Goal: Find specific page/section: Find specific page/section

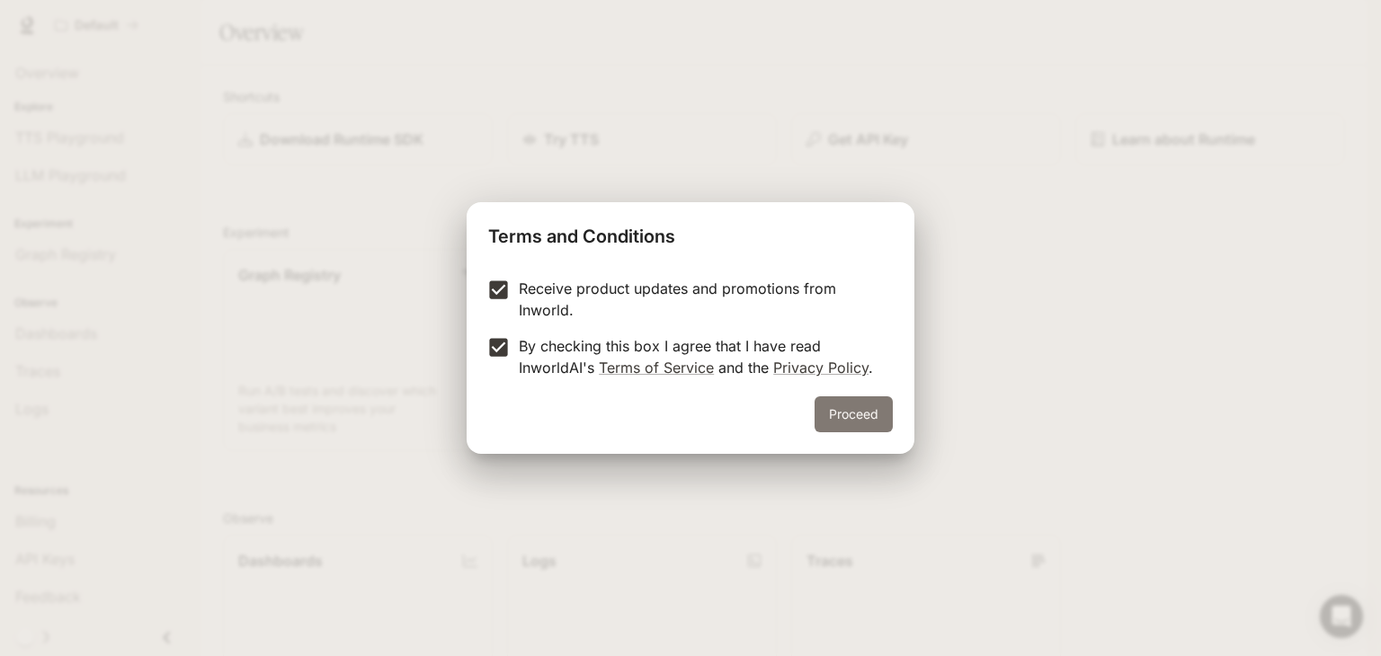
click at [836, 408] on button "Proceed" at bounding box center [854, 415] width 78 height 36
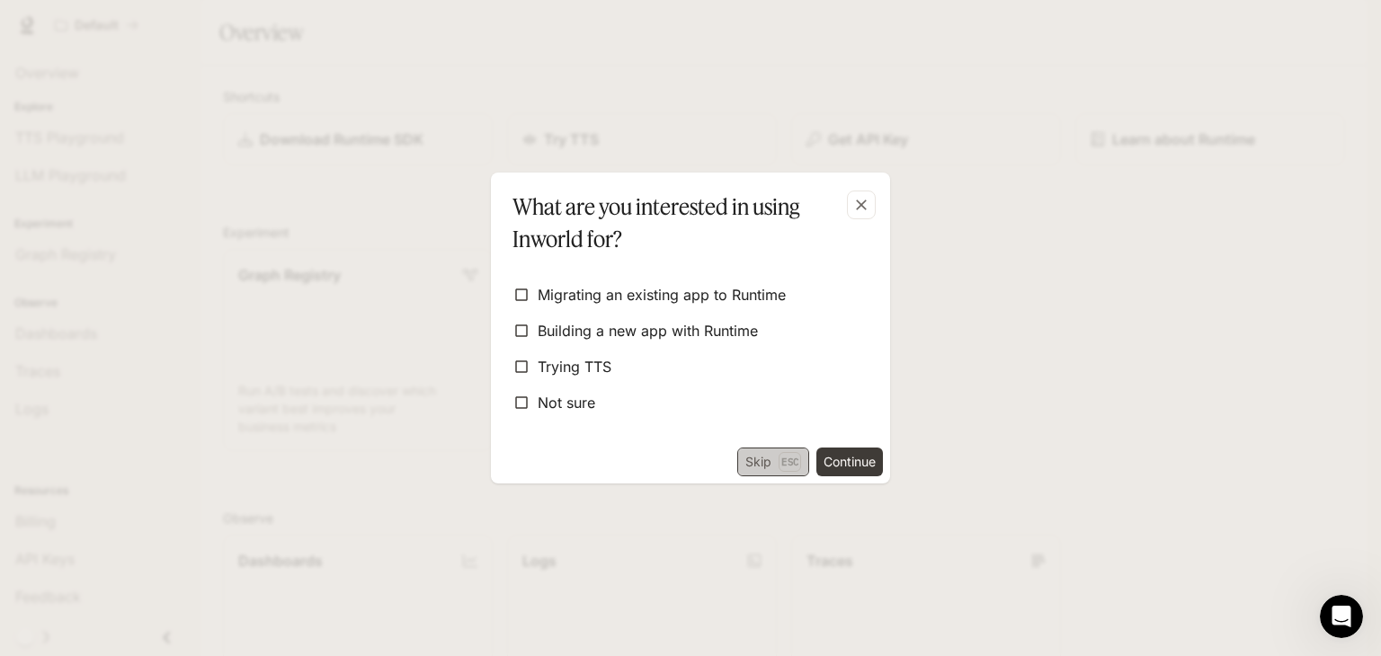
click at [755, 465] on button "Skip Esc" at bounding box center [773, 462] width 72 height 29
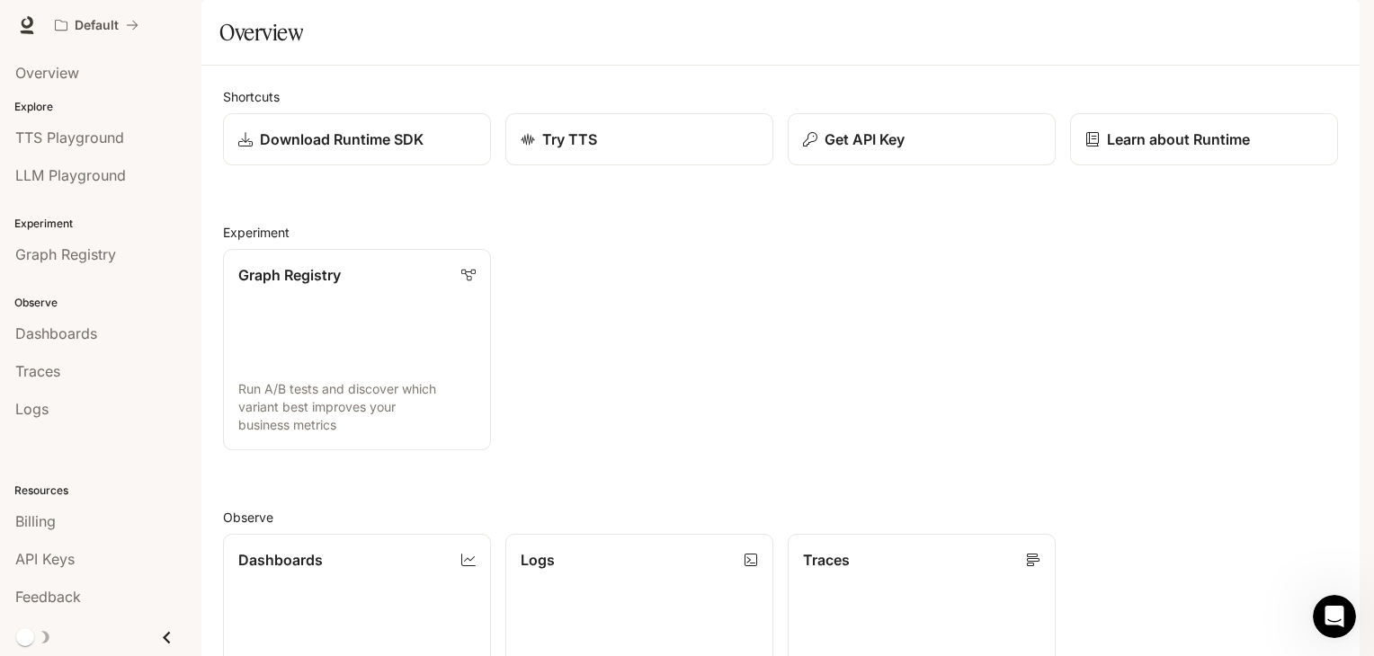
click at [1338, 20] on img "button" at bounding box center [1334, 25] width 25 height 25
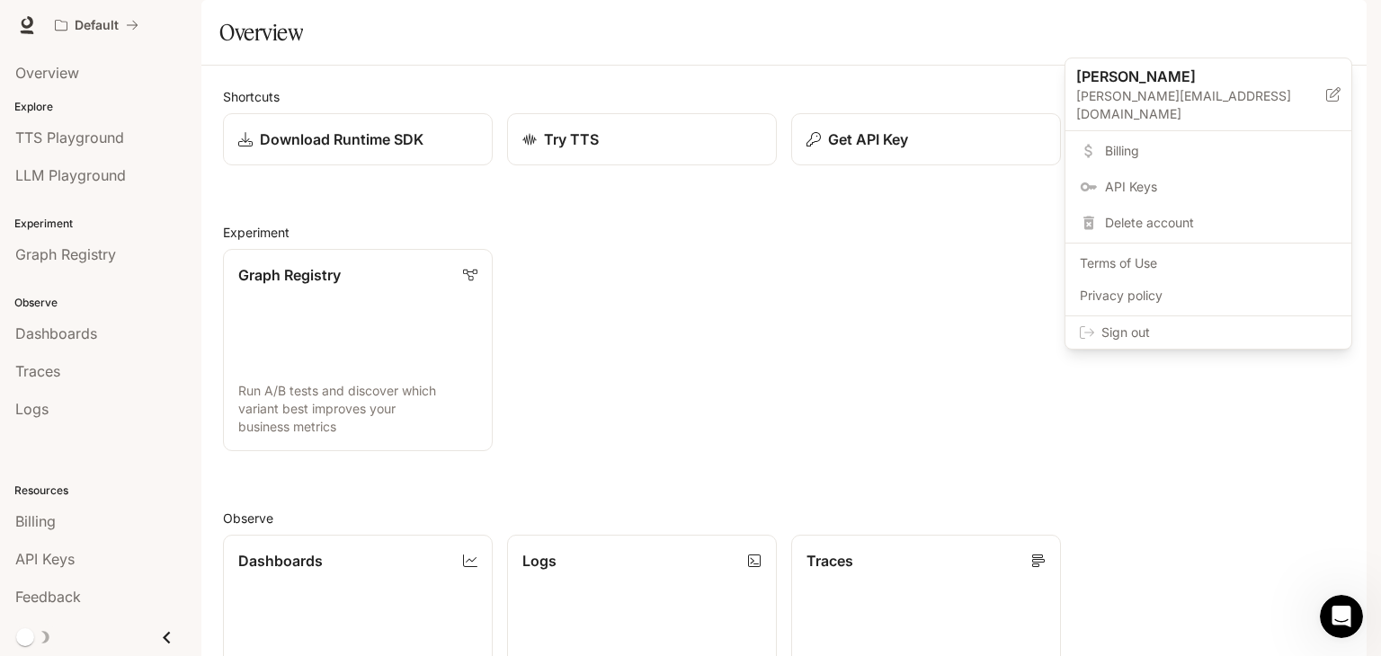
click at [1241, 25] on div at bounding box center [690, 328] width 1381 height 656
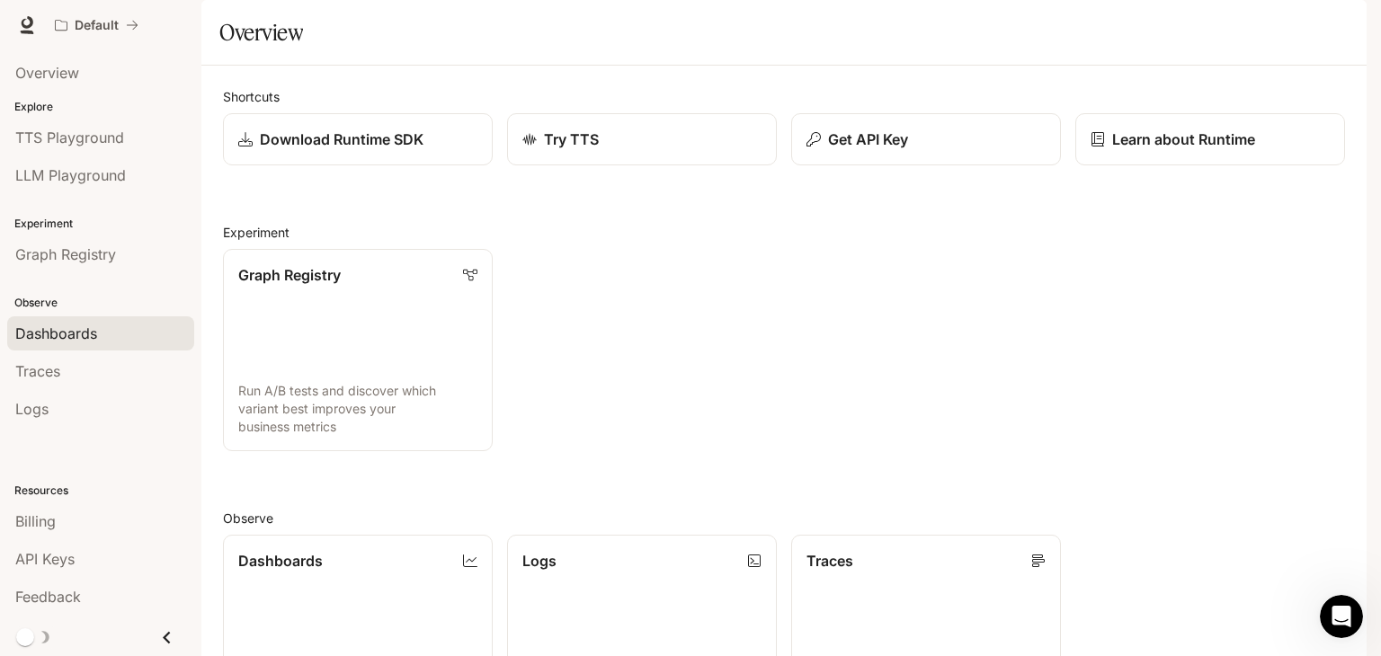
click at [76, 332] on span "Dashboards" at bounding box center [56, 334] width 82 height 22
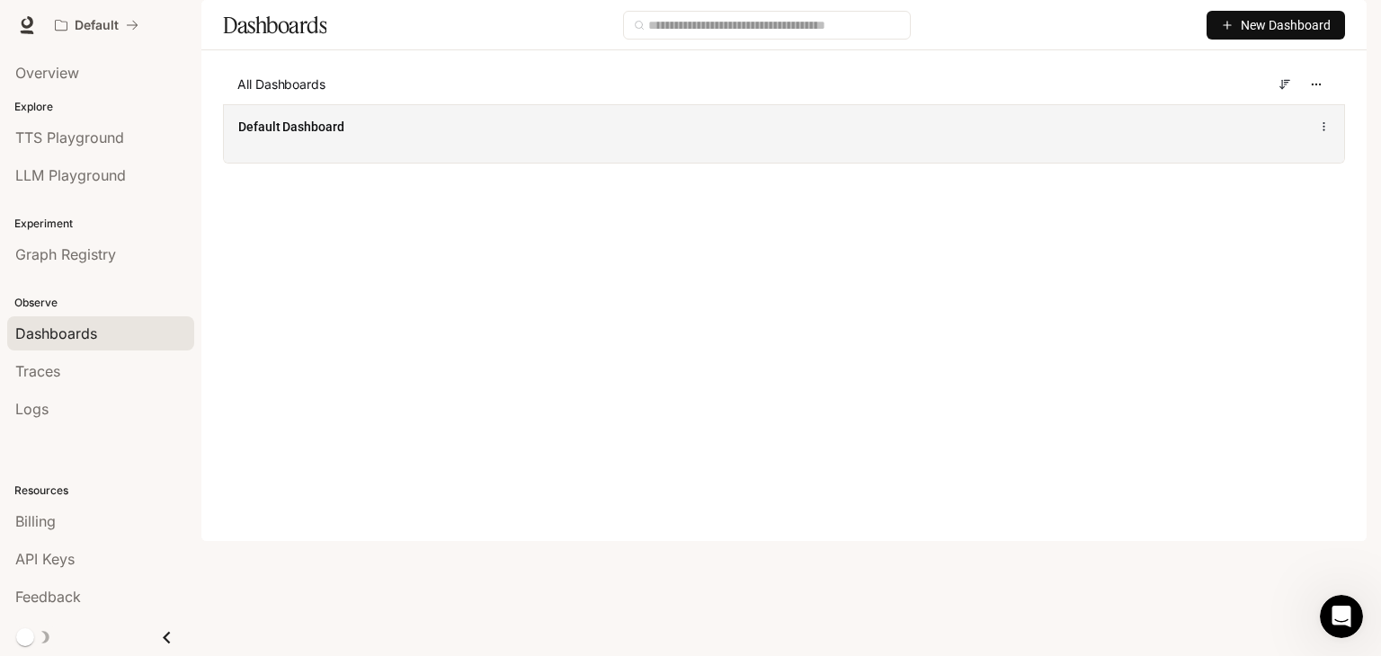
click at [346, 136] on div "Default Dashboard" at bounding box center [553, 127] width 630 height 18
